Goal: Task Accomplishment & Management: Use online tool/utility

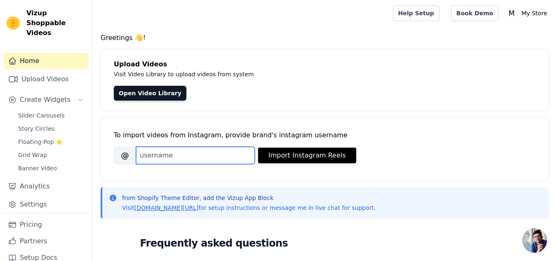
click at [210, 157] on input "Brand's Instagram Username" at bounding box center [195, 155] width 119 height 17
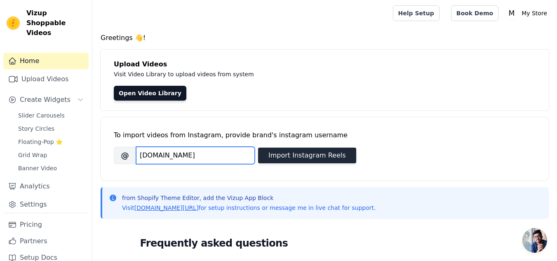
type input "[DOMAIN_NAME]"
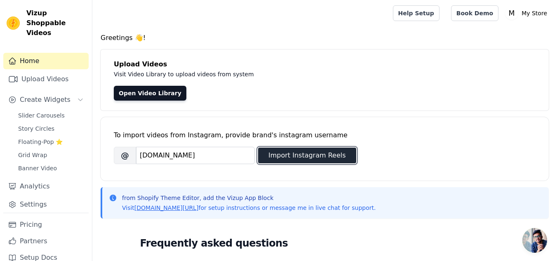
click at [268, 156] on button "Import Instagram Reels" at bounding box center [307, 156] width 98 height 16
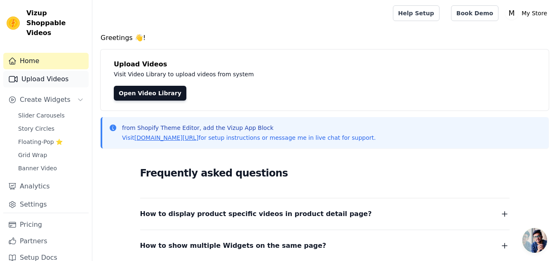
click at [59, 72] on link "Upload Videos" at bounding box center [45, 79] width 85 height 17
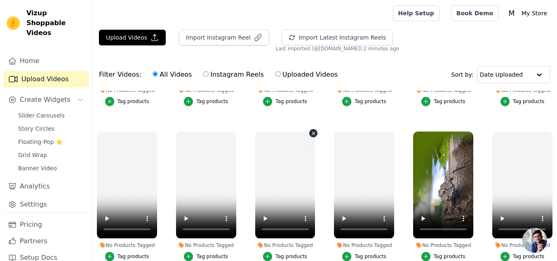
scroll to position [119, 0]
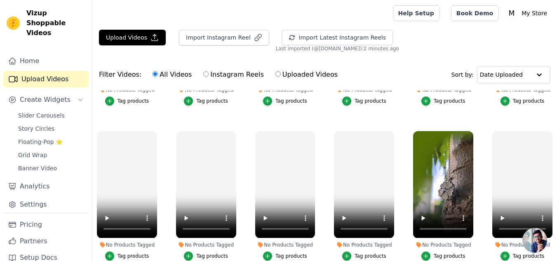
click at [370, 122] on ul "No Products Tagged Tag products No Products Tagged Tag products No Products Tag…" at bounding box center [324, 208] width 465 height 235
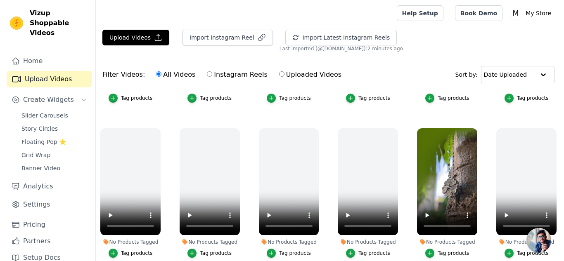
scroll to position [132, 0]
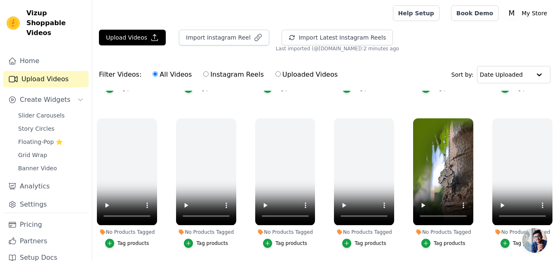
click at [344, 104] on ul "No Products Tagged Tag products No Products Tagged Tag products No Products Tag…" at bounding box center [324, 208] width 465 height 235
click at [56, 196] on link "Settings" at bounding box center [45, 204] width 85 height 17
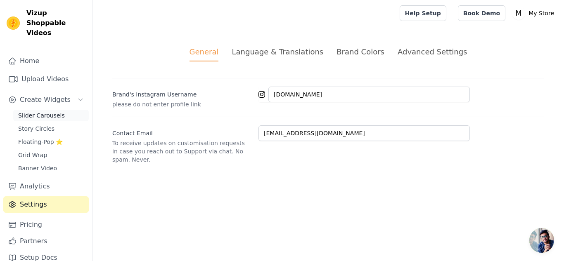
click at [43, 111] on span "Slider Carousels" at bounding box center [41, 115] width 47 height 8
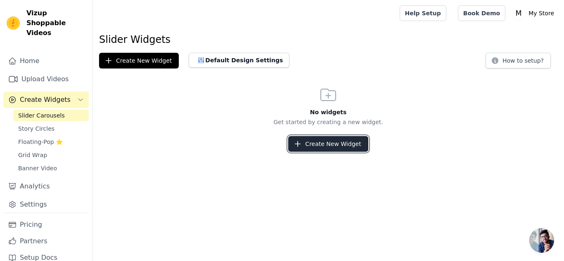
click at [312, 145] on button "Create New Widget" at bounding box center [328, 144] width 80 height 16
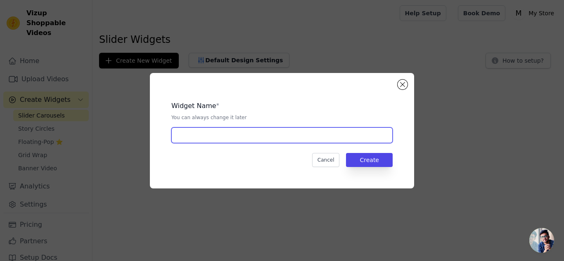
click at [311, 139] on input "text" at bounding box center [281, 136] width 221 height 16
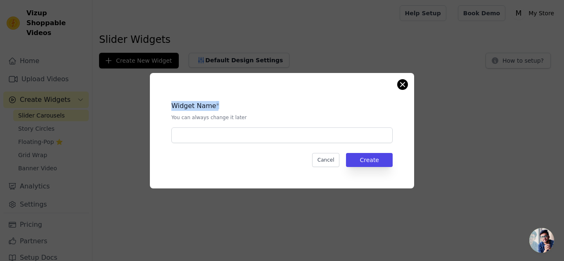
drag, startPoint x: 394, startPoint y: 85, endPoint x: 401, endPoint y: 85, distance: 6.6
click at [401, 85] on div "Widget Name * You can always change it later Cancel Create" at bounding box center [282, 131] width 264 height 116
click at [401, 85] on button "Close modal" at bounding box center [402, 85] width 10 height 10
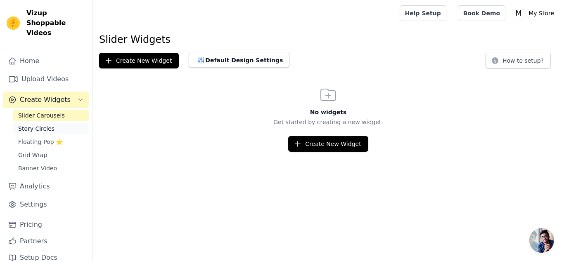
click at [56, 123] on link "Story Circles" at bounding box center [51, 129] width 76 height 12
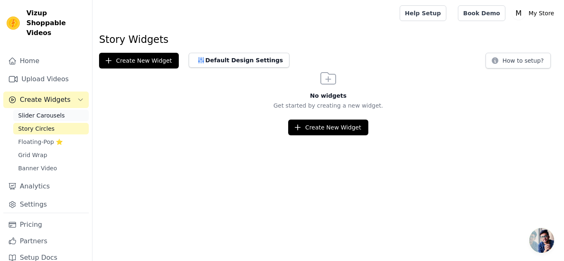
click at [59, 110] on link "Slider Carousels" at bounding box center [51, 116] width 76 height 12
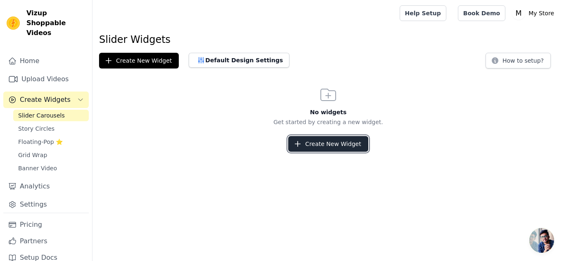
click at [322, 150] on button "Create New Widget" at bounding box center [328, 144] width 80 height 16
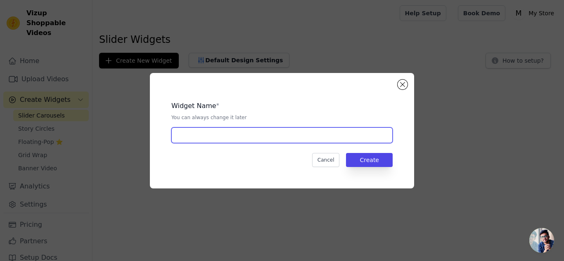
click at [299, 137] on input "text" at bounding box center [281, 136] width 221 height 16
type input "REEL"
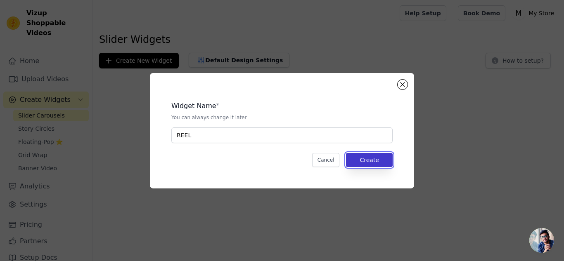
click at [361, 156] on button "Create" at bounding box center [369, 160] width 47 height 14
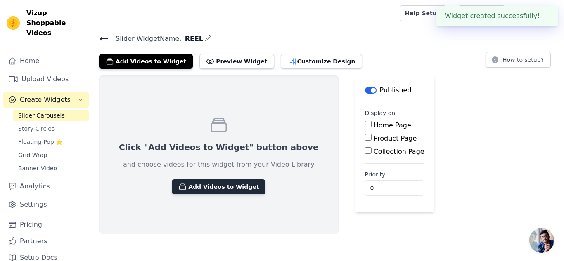
click at [231, 184] on button "Add Videos to Widget" at bounding box center [219, 187] width 94 height 15
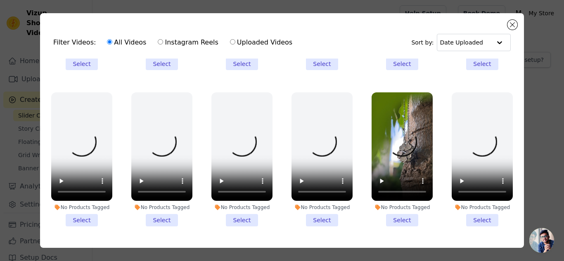
scroll to position [128, 0]
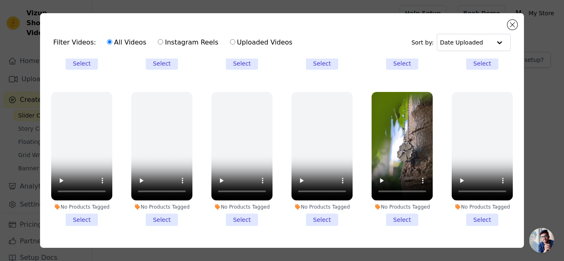
click at [396, 213] on li "No Products Tagged Select" at bounding box center [401, 159] width 61 height 134
click at [0, 0] on input "No Products Tagged Select" at bounding box center [0, 0] width 0 height 0
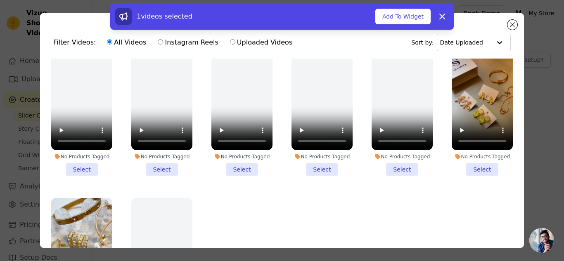
scroll to position [843, 0]
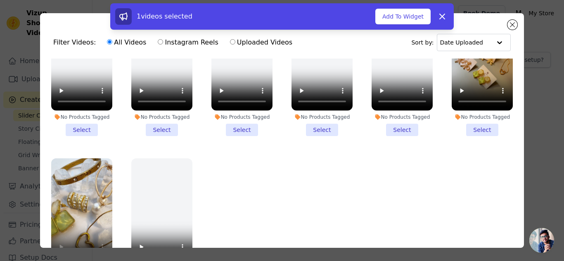
click at [121, 210] on ul "No Products Tagged Select No Products Tagged Select No Products Tagged Select N…" at bounding box center [282, 176] width 470 height 235
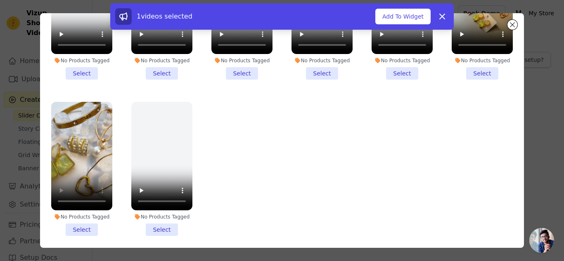
scroll to position [59, 0]
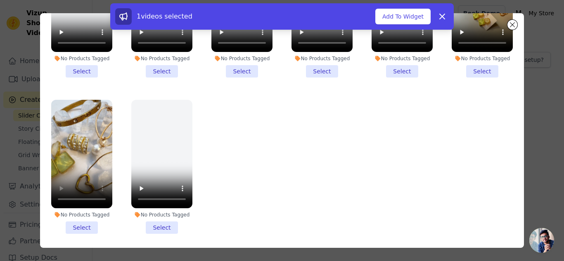
click at [88, 210] on li "No Products Tagged Select" at bounding box center [81, 167] width 61 height 134
click at [0, 0] on input "No Products Tagged Select" at bounding box center [0, 0] width 0 height 0
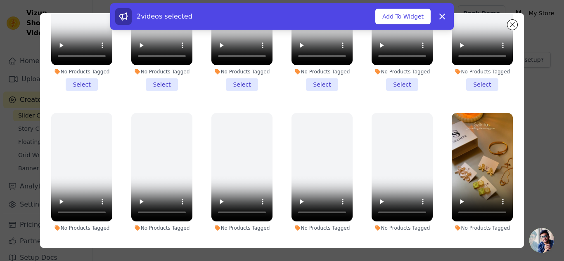
scroll to position [672, 0]
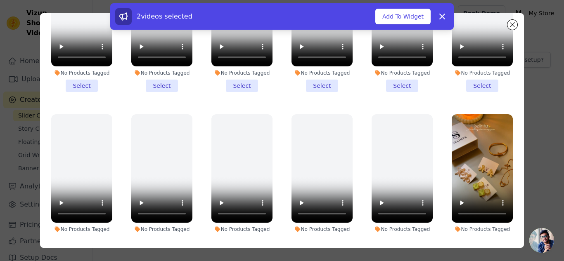
click at [478, 226] on li "No Products Tagged Select" at bounding box center [481, 181] width 61 height 134
click at [0, 0] on input "No Products Tagged Select" at bounding box center [0, 0] width 0 height 0
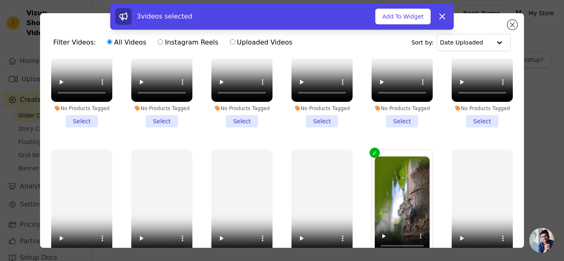
scroll to position [0, 0]
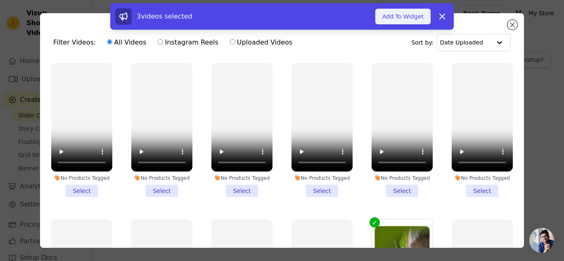
click at [402, 19] on button "Add To Widget" at bounding box center [402, 17] width 55 height 16
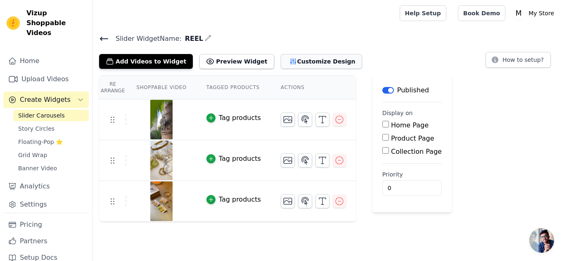
click at [283, 66] on button "Customize Design" at bounding box center [321, 61] width 81 height 15
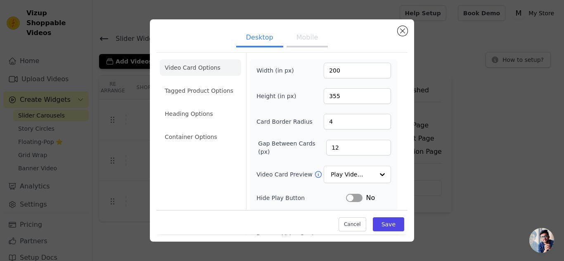
click at [300, 39] on button "Mobile" at bounding box center [306, 38] width 41 height 18
click at [268, 39] on button "Desktop" at bounding box center [259, 38] width 47 height 18
click at [404, 31] on button "Close modal" at bounding box center [402, 31] width 10 height 10
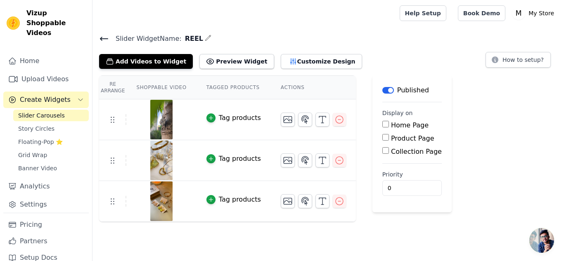
click at [382, 127] on input "Home Page" at bounding box center [385, 124] width 7 height 7
checkbox input "true"
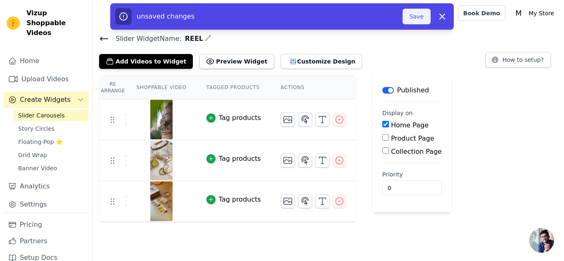
click at [421, 14] on button "Save" at bounding box center [416, 17] width 28 height 16
